Goal: Information Seeking & Learning: Learn about a topic

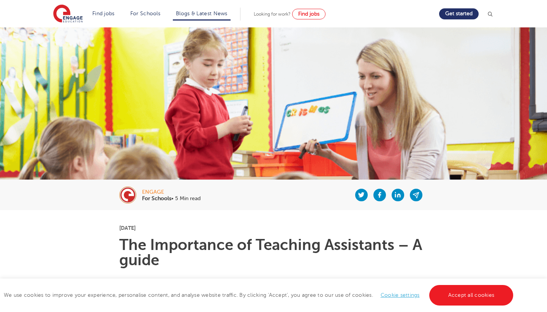
scroll to position [198, 0]
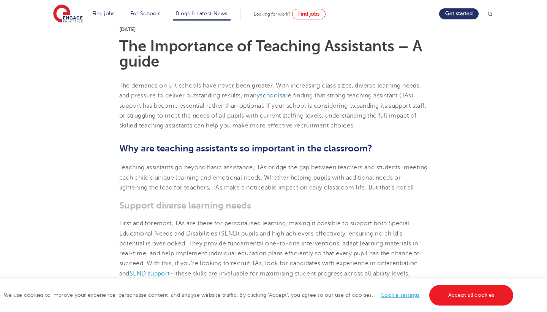
click at [141, 174] on span "Teaching assistants go beyond basic assistance; TAs bridge the gap between teac…" at bounding box center [273, 177] width 308 height 27
click at [150, 180] on span "Teaching assistants go beyond basic assistance; TAs bridge the gap between teac…" at bounding box center [273, 177] width 308 height 27
click at [166, 240] on span "First and foremost, TAs are there for personalised learning, making it possible…" at bounding box center [269, 248] width 301 height 57
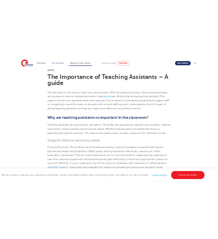
scroll to position [195, 0]
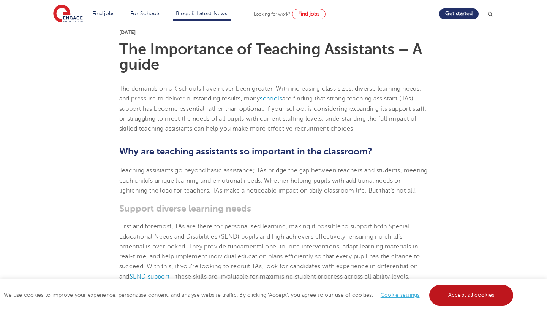
click at [456, 305] on link "Accept all cookies" at bounding box center [471, 295] width 84 height 21
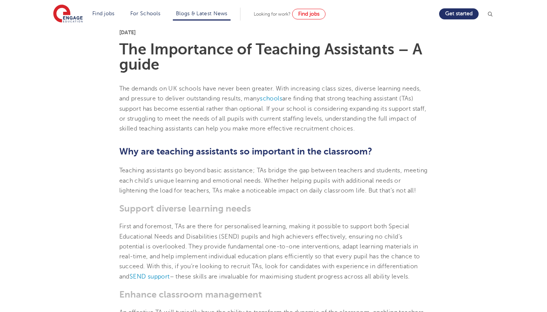
click at [122, 172] on span "Teaching assistants go beyond basic assistance; TAs bridge the gap between teac…" at bounding box center [273, 180] width 308 height 27
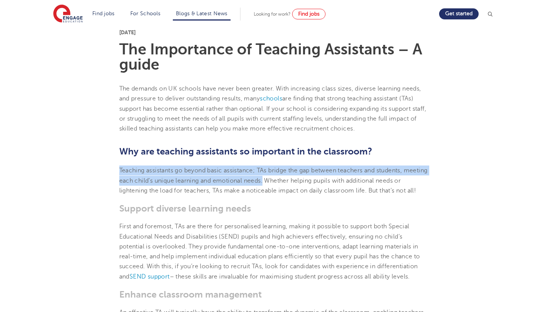
drag, startPoint x: 120, startPoint y: 169, endPoint x: 291, endPoint y: 182, distance: 172.1
click at [291, 182] on span "Teaching assistants go beyond basic assistance; TAs bridge the gap between teac…" at bounding box center [273, 180] width 308 height 27
copy span "Teaching assistants go beyond basic assistance; TAs bridge the gap between teac…"
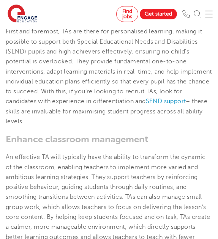
scroll to position [407, 0]
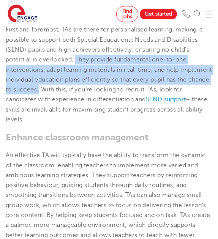
drag, startPoint x: 77, startPoint y: 57, endPoint x: 74, endPoint y: 87, distance: 29.8
click at [74, 87] on span "First and foremost, TAs are there for personalised learning, making it possible…" at bounding box center [109, 64] width 206 height 77
copy span "They provide fundamental one-to-one interventions, adapt learning materials in …"
